Goal: Communication & Community: Answer question/provide support

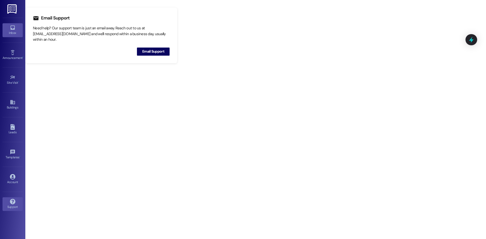
click at [14, 25] on link "Inbox" at bounding box center [13, 30] width 20 height 14
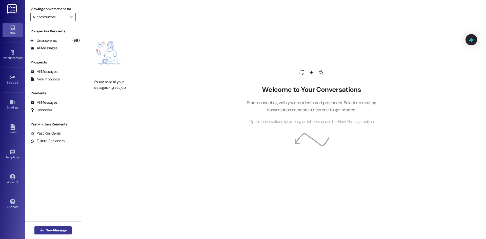
click at [58, 230] on span "New Message" at bounding box center [56, 230] width 21 height 5
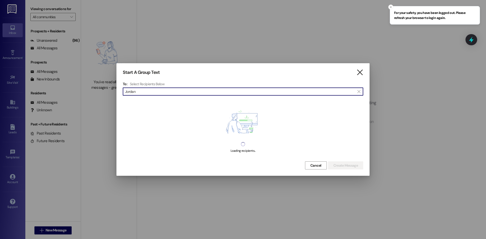
type input "Jordan"
click at [360, 72] on icon "" at bounding box center [359, 72] width 7 height 5
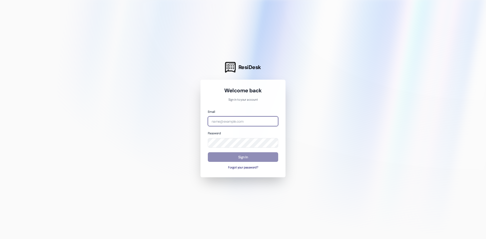
type input "[EMAIL_ADDRESS][DOMAIN_NAME]"
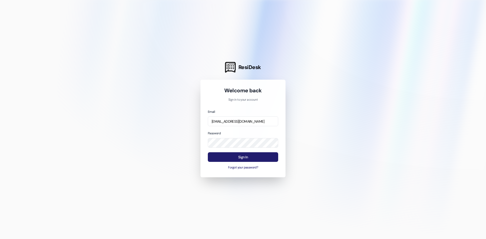
click at [242, 157] on button "Sign In" at bounding box center [243, 157] width 70 height 10
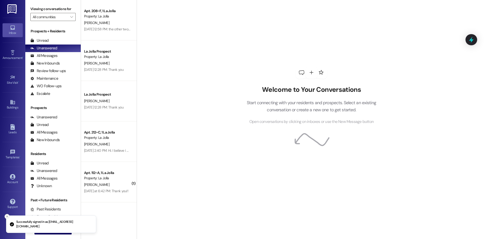
click at [5, 216] on button "Close toast" at bounding box center [7, 216] width 5 height 5
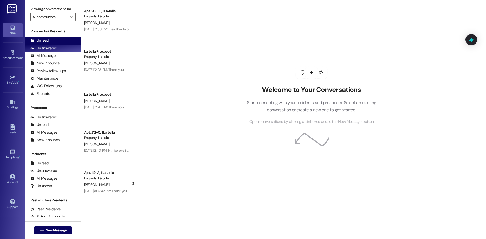
click at [37, 38] on div "Unread" at bounding box center [39, 40] width 18 height 5
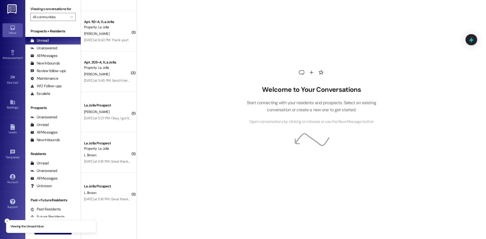
scroll to position [80, 0]
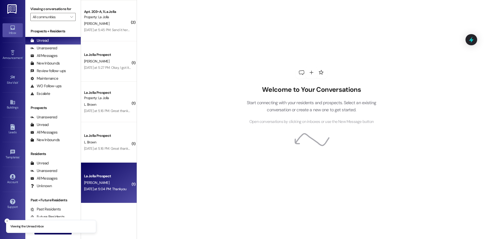
click at [98, 189] on div "[DATE] at 5:04 PM: Thankyou [DATE] at 5:04 PM: Thankyou" at bounding box center [105, 189] width 42 height 5
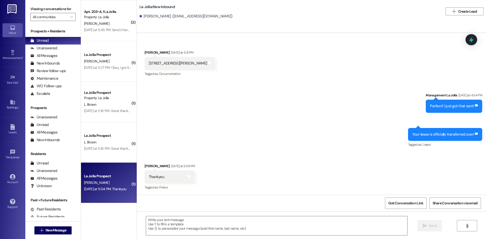
scroll to position [291, 0]
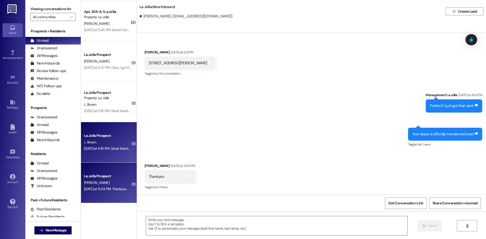
click at [104, 143] on div "L. Brown" at bounding box center [107, 142] width 48 height 6
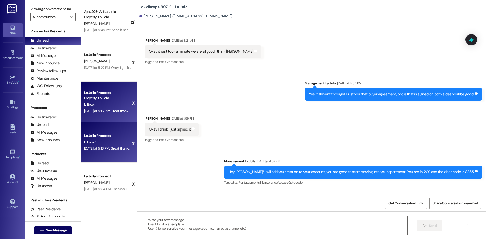
scroll to position [7959, 0]
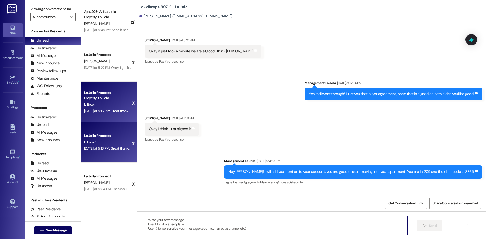
click at [193, 223] on textarea at bounding box center [276, 225] width 261 height 19
type textarea "Y"
type textarea "I"
type textarea "C"
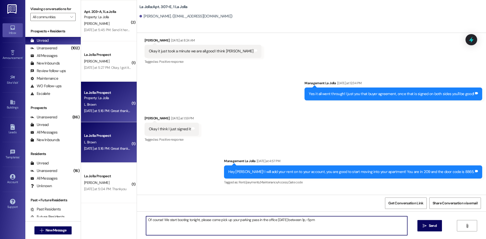
type textarea "Of course! We start booting tonight, please come pick up your parking pass in t…"
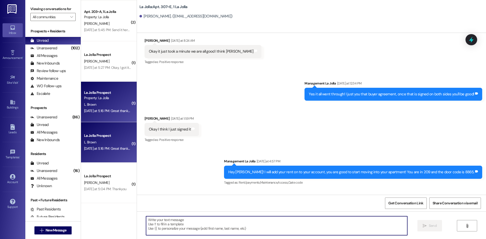
scroll to position [7994, 0]
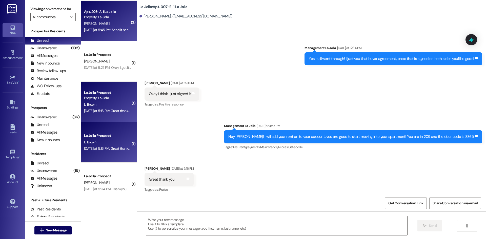
click at [122, 27] on div "[DATE] at 5:45 PM: Send it here please, thank you! [DATE] at 5:45 PM: Send it h…" at bounding box center [107, 30] width 48 height 6
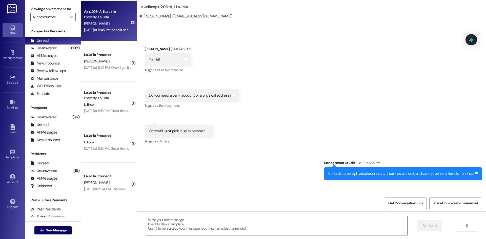
scroll to position [4811, 0]
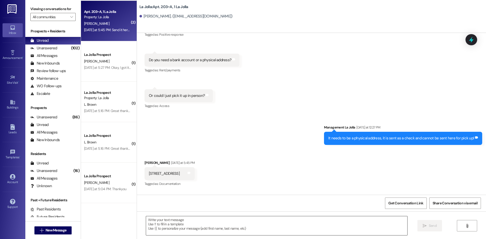
click at [243, 222] on textarea at bounding box center [276, 225] width 261 height 19
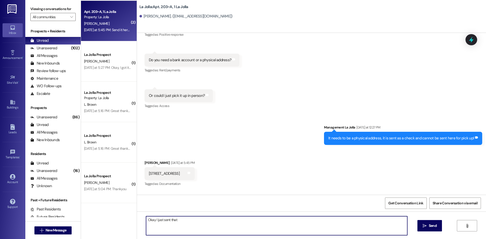
click at [181, 224] on textarea "Okay I just sent that" at bounding box center [276, 225] width 261 height 19
type textarea "Okay I just sent that! It will take about 4-6 weeks to get to you!"
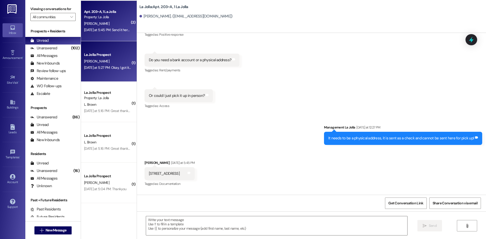
click at [110, 56] on div "La Jolla Prospect" at bounding box center [107, 54] width 47 height 5
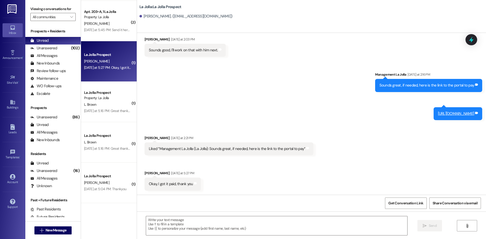
scroll to position [929, 0]
click at [198, 222] on textarea at bounding box center [276, 225] width 261 height 19
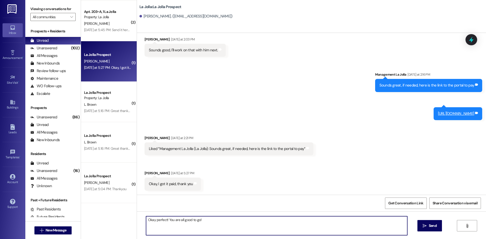
type textarea "Okay perfect! You are all good to go!"
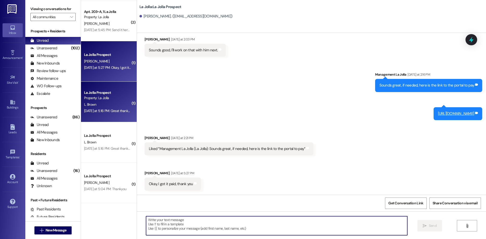
scroll to position [964, 0]
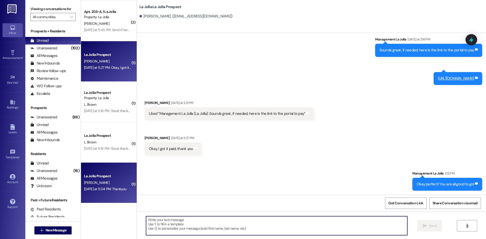
click at [91, 186] on div "[DATE] at 5:04 PM: Thankyou [DATE] at 5:04 PM: Thankyou" at bounding box center [107, 189] width 48 height 6
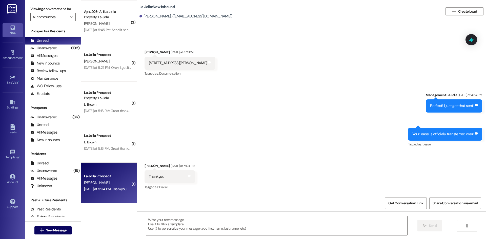
scroll to position [291, 0]
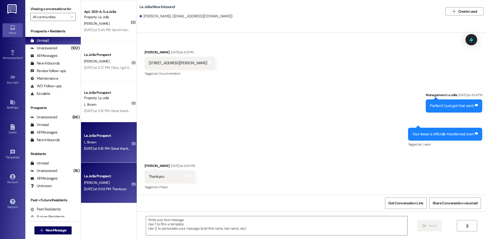
click at [104, 138] on div "La Jolla Prospect" at bounding box center [107, 135] width 47 height 5
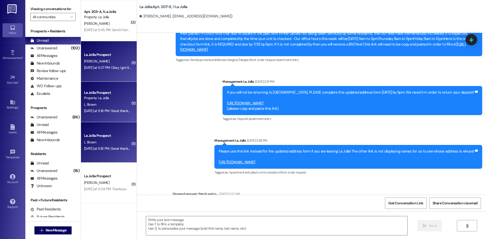
scroll to position [0, 0]
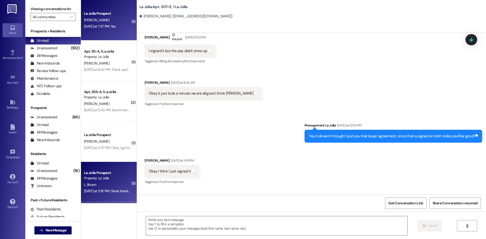
click at [99, 23] on div "[PERSON_NAME]" at bounding box center [107, 20] width 48 height 6
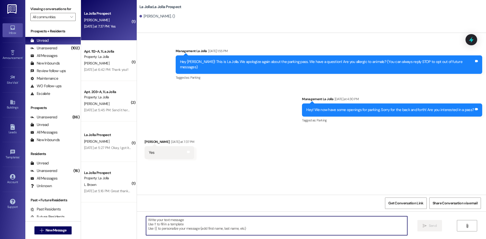
click at [161, 223] on textarea at bounding box center [276, 225] width 261 height 19
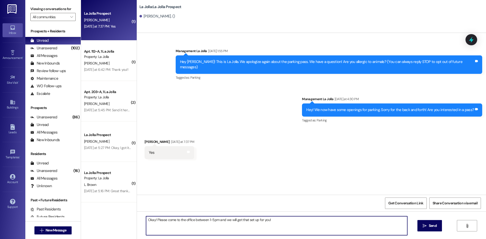
type textarea "Okay! Please come to the office between 1-5pm and we will get that set up for y…"
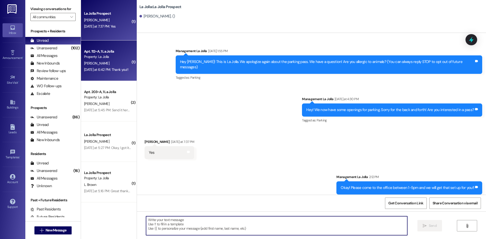
click at [110, 62] on div "[PERSON_NAME]" at bounding box center [107, 63] width 48 height 6
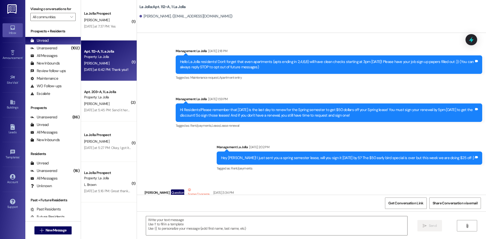
scroll to position [9627, 0]
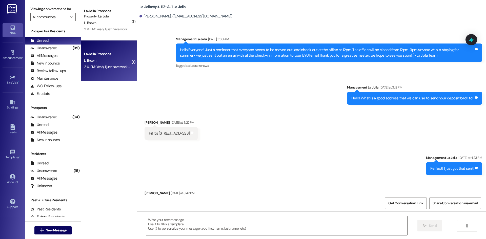
click at [100, 50] on div "La Jolla Prospect [PERSON_NAME] 2:14 PM: Yeah, I just have work until 5 so... 2…" at bounding box center [109, 60] width 56 height 40
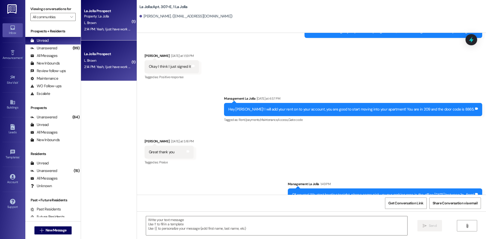
scroll to position [8044, 0]
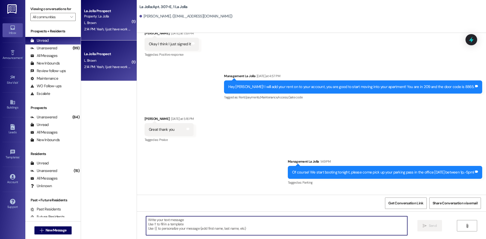
click at [193, 225] on textarea at bounding box center [276, 225] width 261 height 19
type textarea "Is there anyone you can have pick it up??"
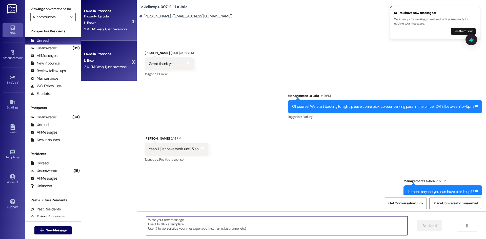
scroll to position [8114, 0]
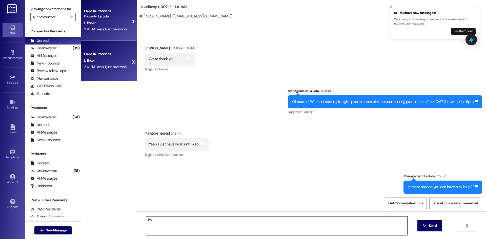
type textarea "h"
type textarea "Perfect! She just called and will pick it up!"
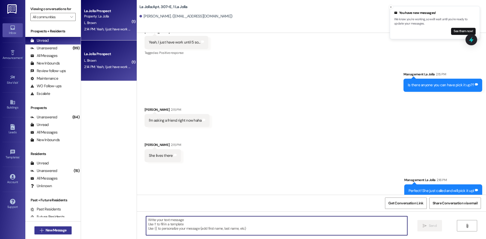
scroll to position [8220, 0]
